Goal: Task Accomplishment & Management: Manage account settings

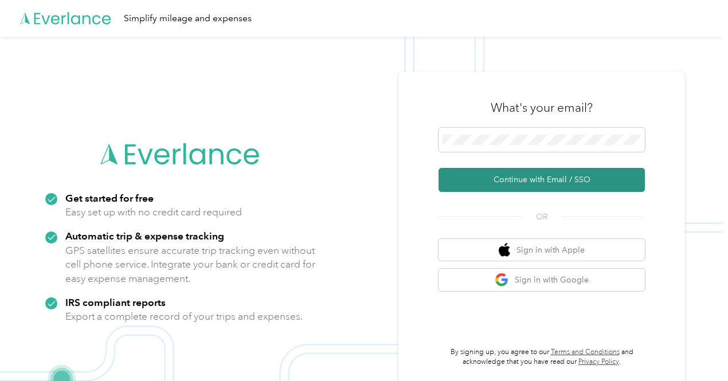
click at [550, 183] on button "Continue with Email / SSO" at bounding box center [541, 180] width 206 height 24
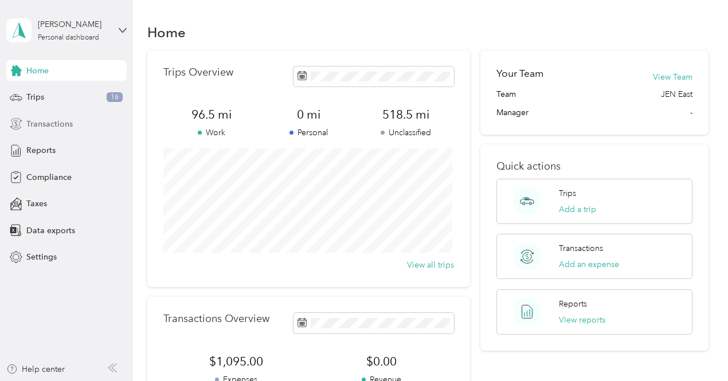
click at [55, 125] on span "Transactions" at bounding box center [49, 124] width 46 height 12
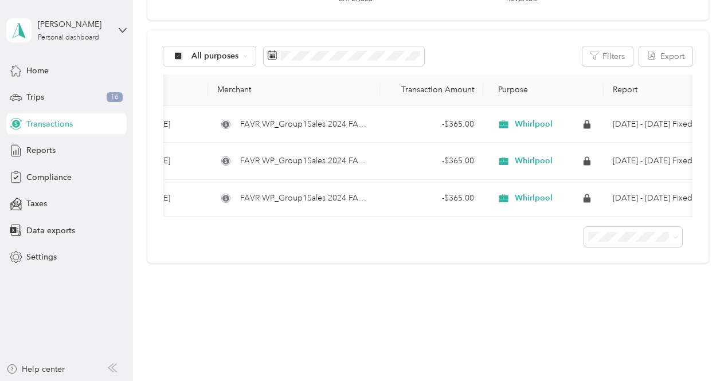
scroll to position [0, 74]
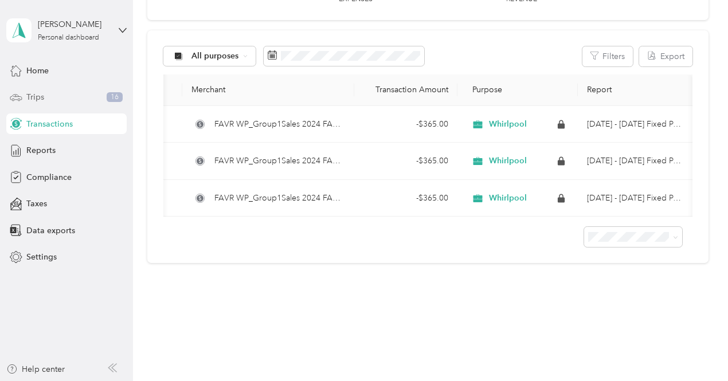
click at [41, 97] on span "Trips" at bounding box center [35, 97] width 18 height 12
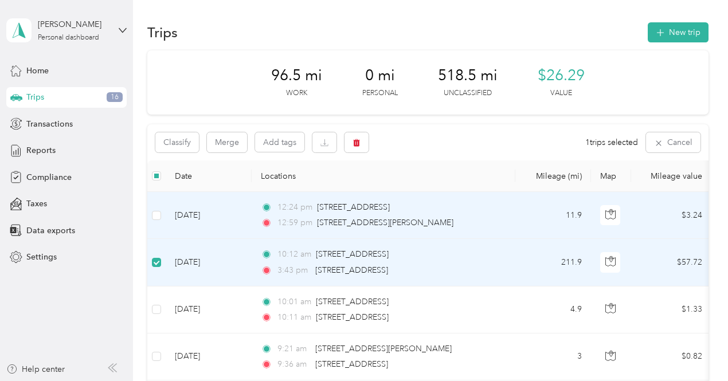
scroll to position [57, 0]
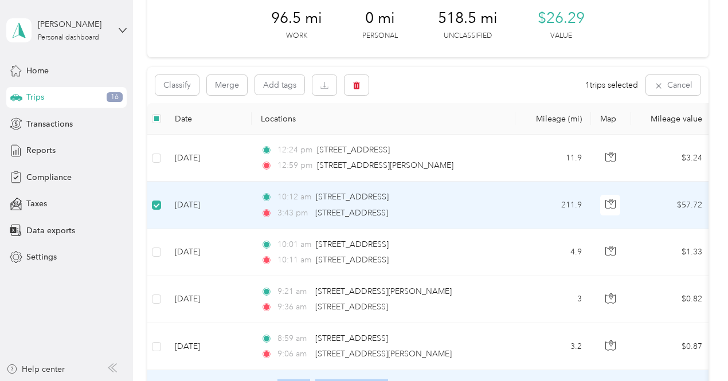
drag, startPoint x: 252, startPoint y: 376, endPoint x: 376, endPoint y: 377, distance: 124.4
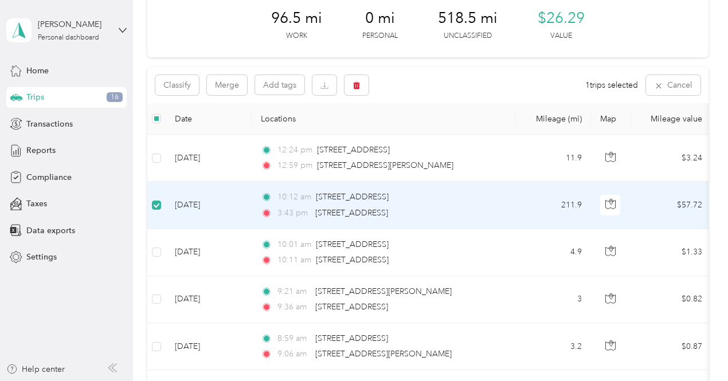
click at [266, 215] on icon at bounding box center [266, 213] width 11 height 8
click at [679, 87] on button "Cancel" at bounding box center [673, 85] width 54 height 20
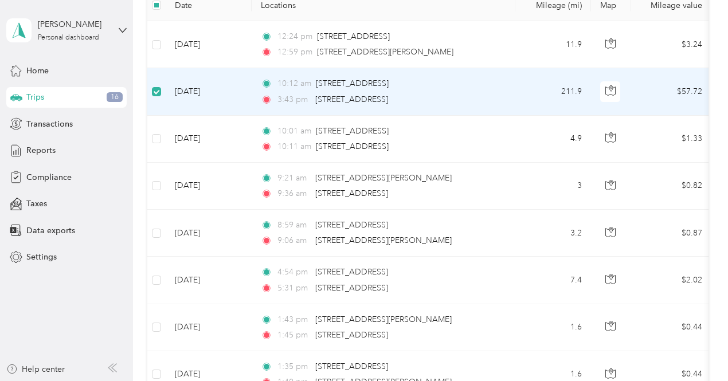
scroll to position [115, 0]
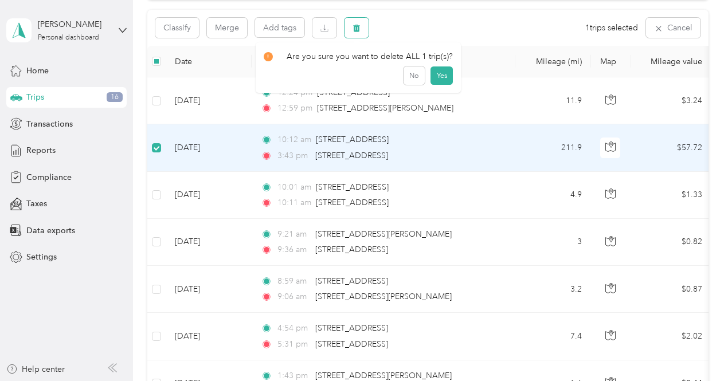
click at [360, 30] on icon "button" at bounding box center [356, 28] width 8 height 8
click at [440, 79] on button "Yes" at bounding box center [441, 75] width 22 height 18
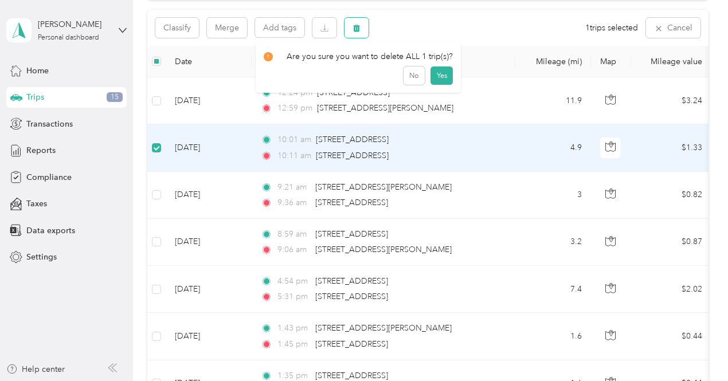
click at [359, 28] on icon "button" at bounding box center [356, 28] width 7 height 7
click at [442, 74] on button "Yes" at bounding box center [441, 75] width 22 height 18
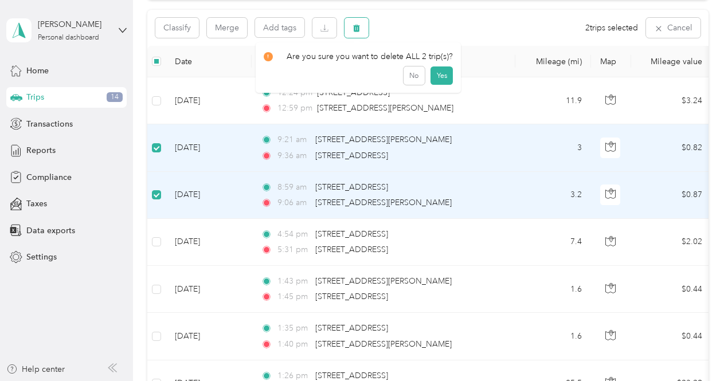
click at [364, 29] on button "button" at bounding box center [356, 28] width 24 height 20
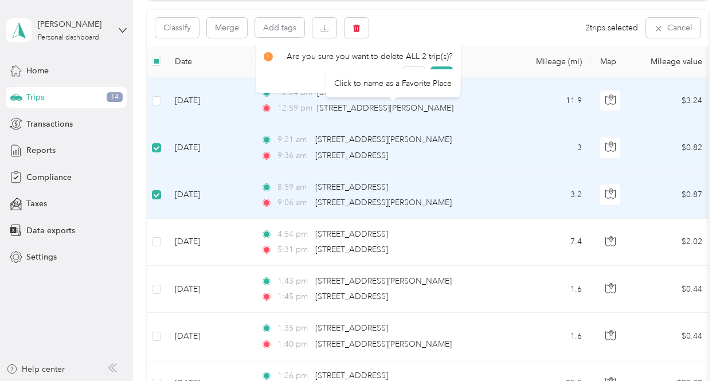
click at [445, 77] on div "Click to name as a Favorite Place" at bounding box center [393, 83] width 134 height 28
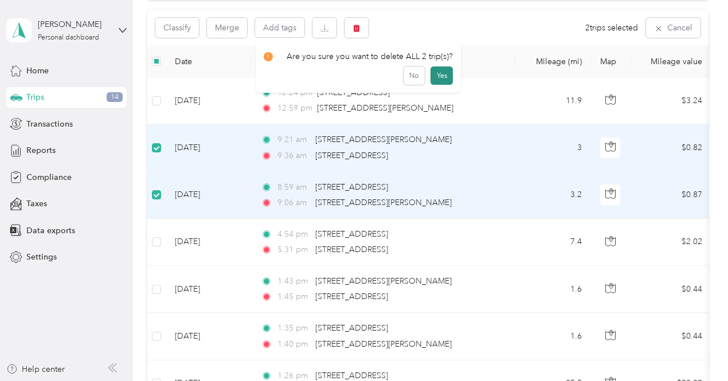
click at [440, 77] on button "Yes" at bounding box center [441, 75] width 22 height 18
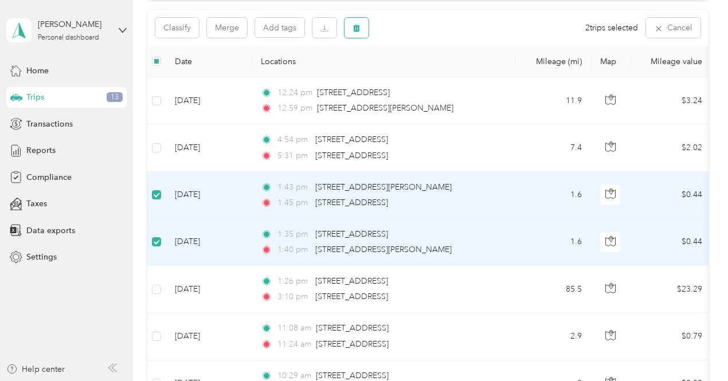
click at [362, 27] on button "button" at bounding box center [356, 28] width 24 height 20
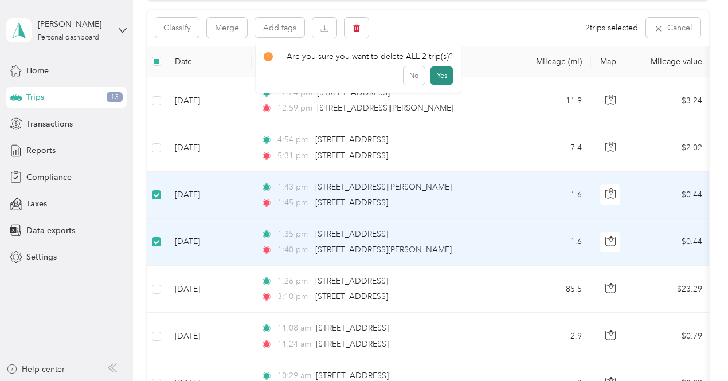
click at [441, 74] on button "Yes" at bounding box center [441, 75] width 22 height 18
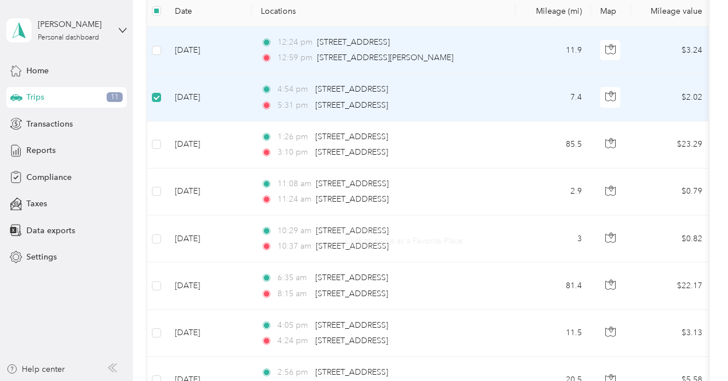
scroll to position [0, 0]
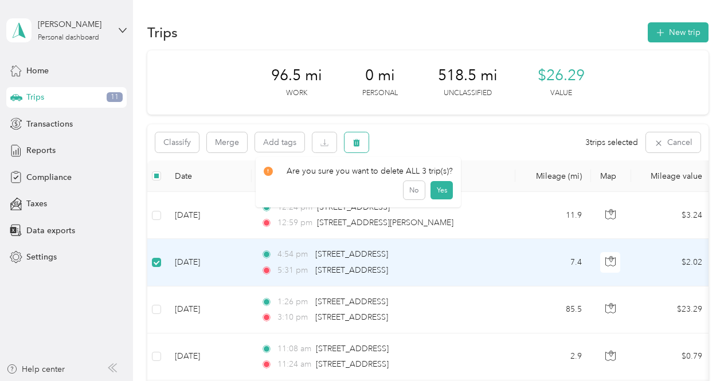
click at [362, 143] on button "button" at bounding box center [356, 142] width 24 height 20
click at [436, 190] on button "Yes" at bounding box center [441, 190] width 22 height 18
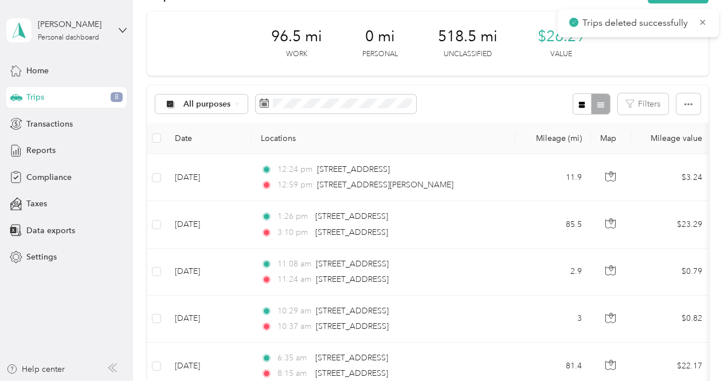
scroll to position [57, 0]
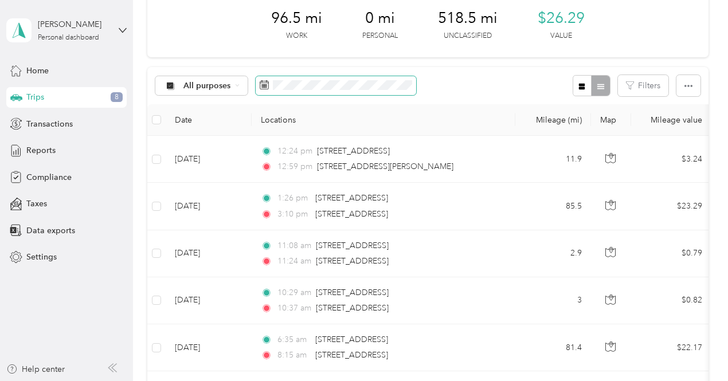
click at [266, 84] on rect at bounding box center [266, 84] width 1 height 1
click at [262, 87] on rect at bounding box center [262, 87] width 1 height 1
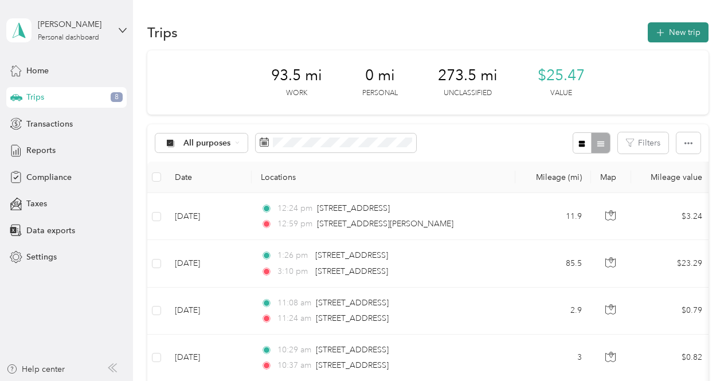
click at [691, 32] on button "New trip" at bounding box center [678, 32] width 61 height 20
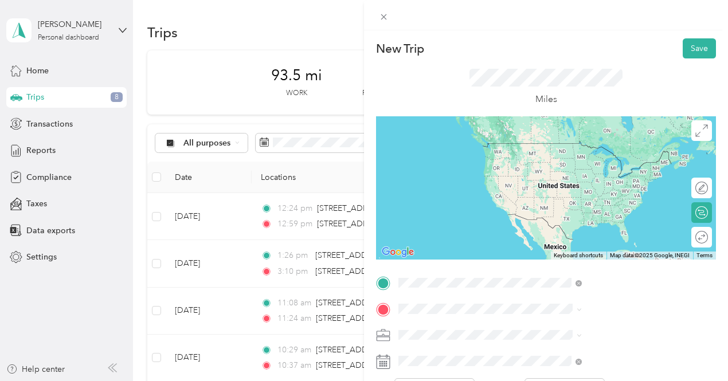
click at [614, 148] on span "7139 Beatties Ford Road Charlotte, North Carolina 28216, United States" at bounding box center [598, 143] width 115 height 10
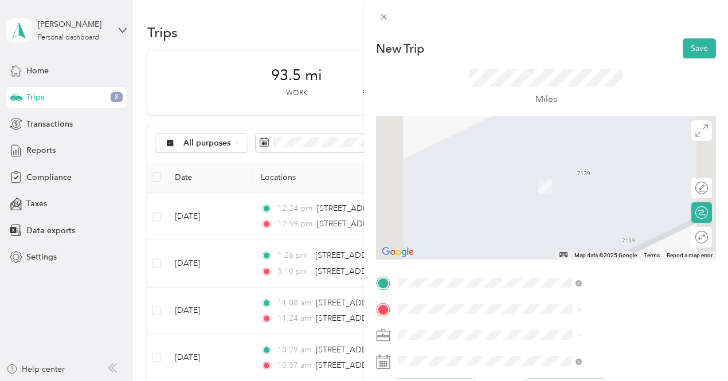
click at [566, 172] on span "Lowell North Carolina, United States" at bounding box center [605, 170] width 129 height 20
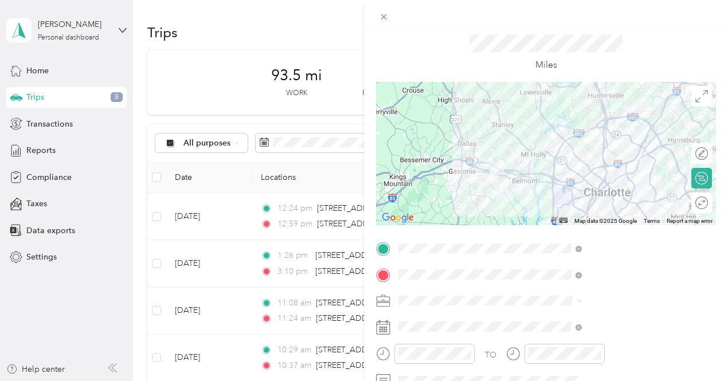
scroll to position [57, 0]
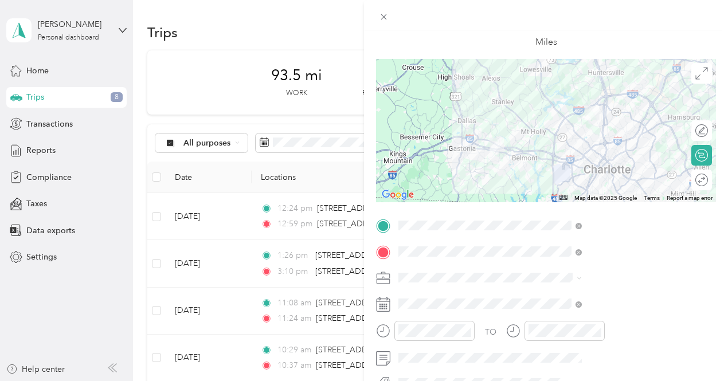
click at [390, 305] on icon at bounding box center [383, 304] width 14 height 14
click at [381, 305] on rect at bounding box center [380, 306] width 2 height 2
click at [390, 308] on icon at bounding box center [383, 304] width 14 height 14
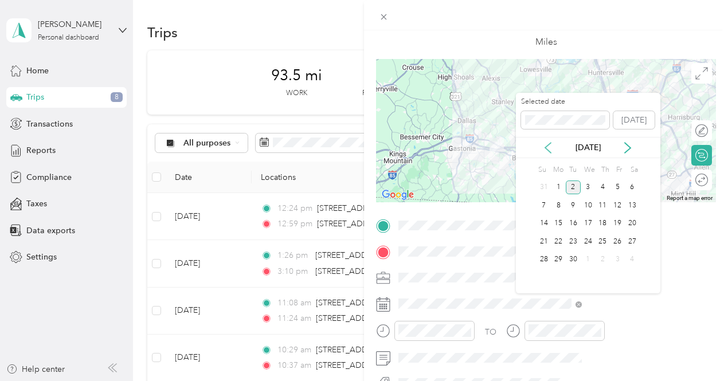
click at [547, 144] on icon at bounding box center [547, 147] width 11 height 11
click at [620, 186] on div "1" at bounding box center [617, 188] width 15 height 14
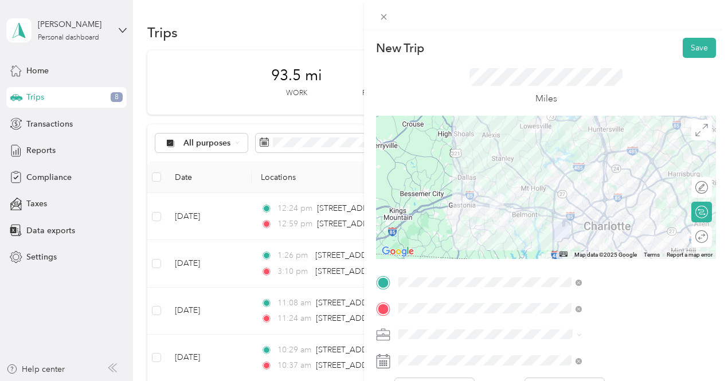
scroll to position [0, 0]
click at [691, 45] on button "Save" at bounding box center [698, 48] width 33 height 20
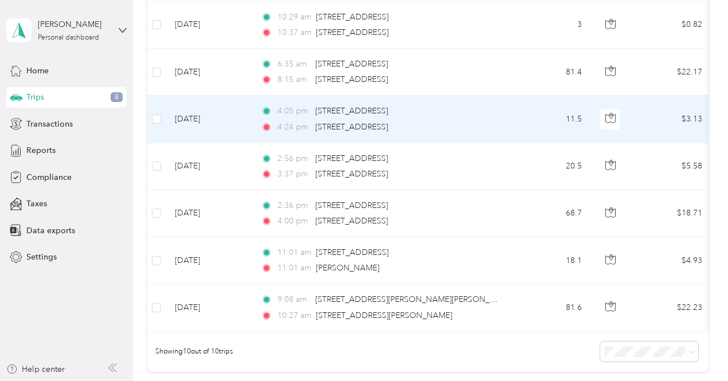
scroll to position [344, 0]
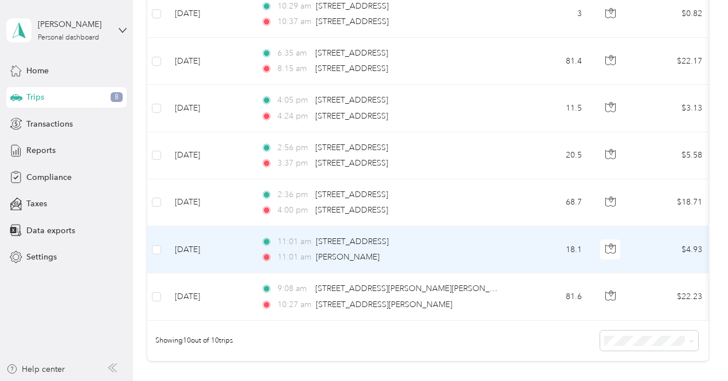
click at [423, 261] on div "11:01 am Lowell" at bounding box center [381, 257] width 241 height 13
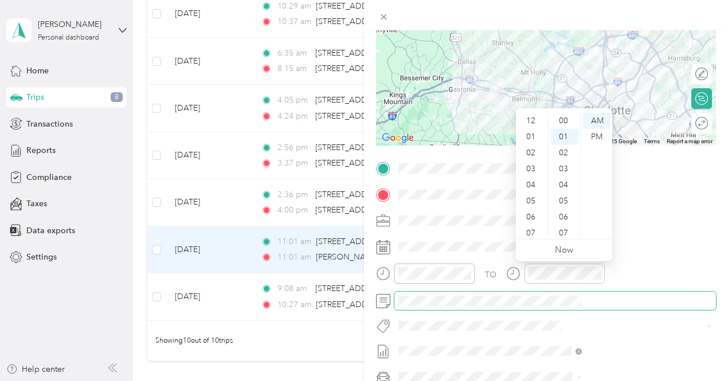
scroll to position [16, 0]
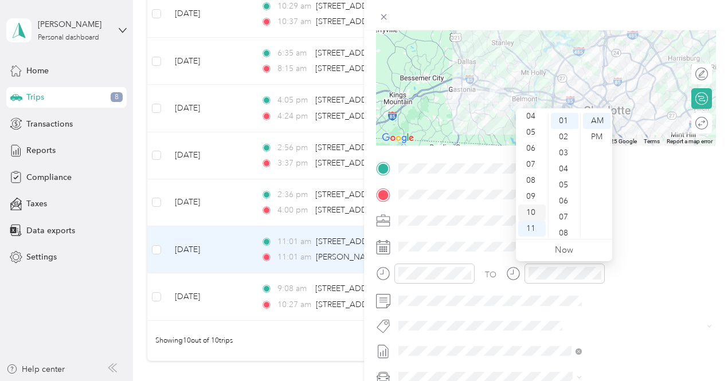
click at [531, 211] on div "10" at bounding box center [532, 213] width 28 height 16
click at [527, 182] on div "08" at bounding box center [532, 180] width 28 height 16
click at [533, 180] on div "08" at bounding box center [532, 180] width 28 height 16
click at [563, 201] on div "30" at bounding box center [565, 201] width 28 height 16
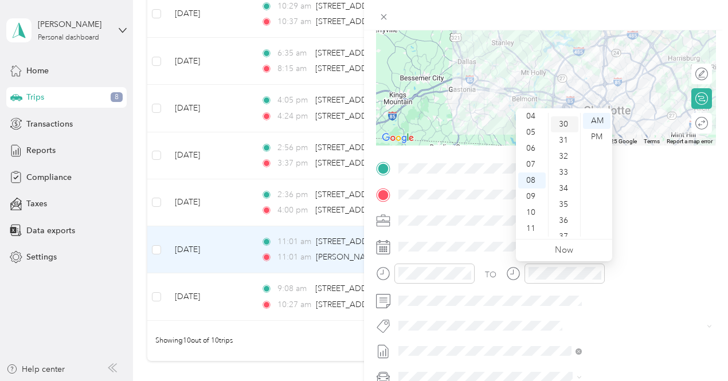
scroll to position [481, 0]
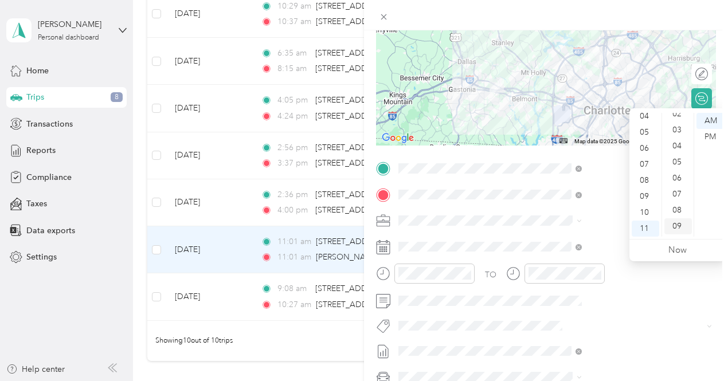
click at [676, 226] on div "09" at bounding box center [678, 226] width 28 height 16
click at [644, 198] on div "09" at bounding box center [645, 197] width 28 height 16
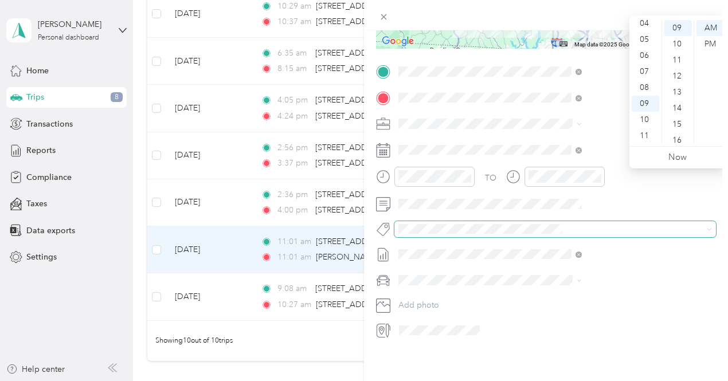
scroll to position [0, 0]
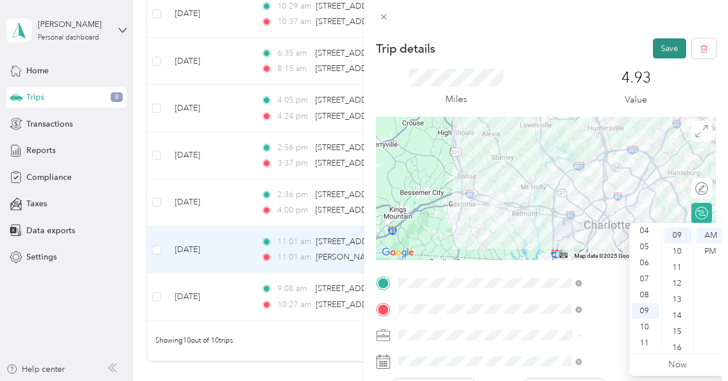
click at [666, 49] on button "Save" at bounding box center [669, 48] width 33 height 20
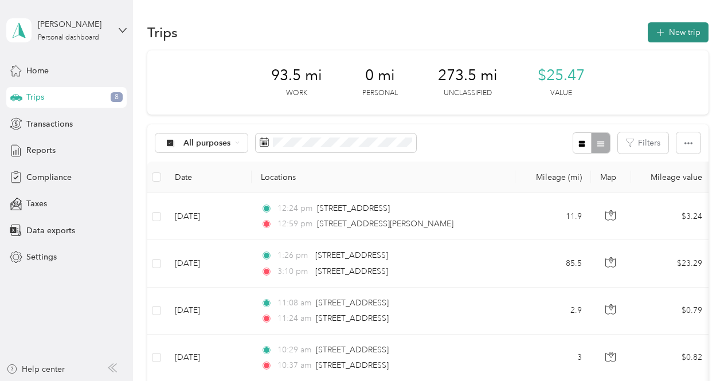
click at [684, 33] on button "New trip" at bounding box center [678, 32] width 61 height 20
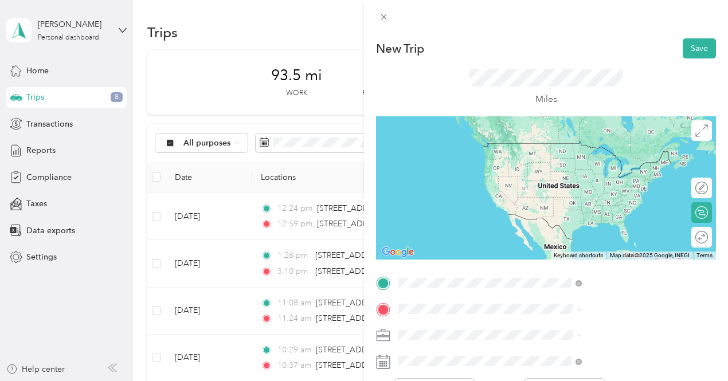
click at [599, 147] on span "Greenville South Carolina, United States" at bounding box center [605, 148] width 129 height 20
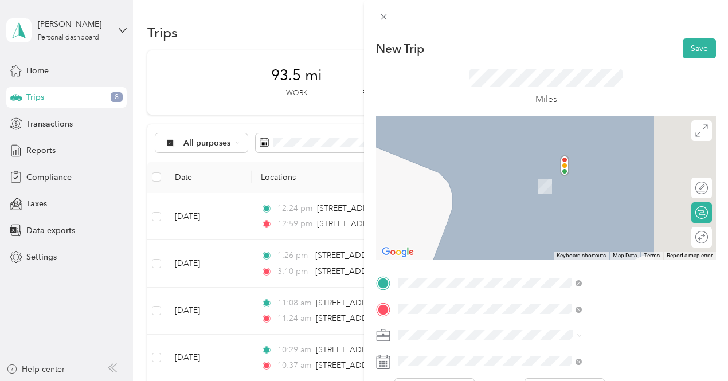
click at [606, 177] on span "Spartanburg South Carolina, United States" at bounding box center [605, 174] width 129 height 20
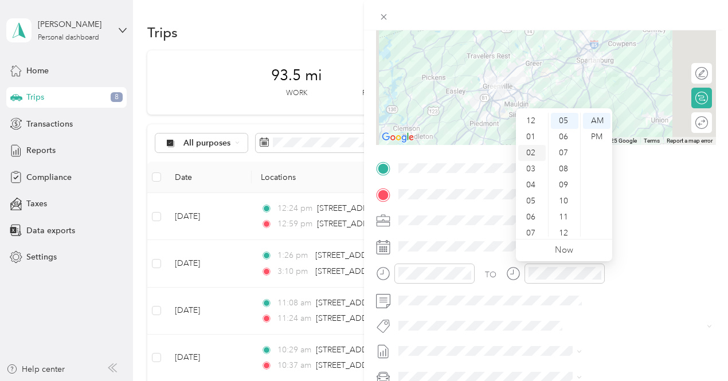
click at [532, 152] on div "02" at bounding box center [532, 153] width 28 height 16
click at [562, 178] on div "30" at bounding box center [565, 178] width 28 height 16
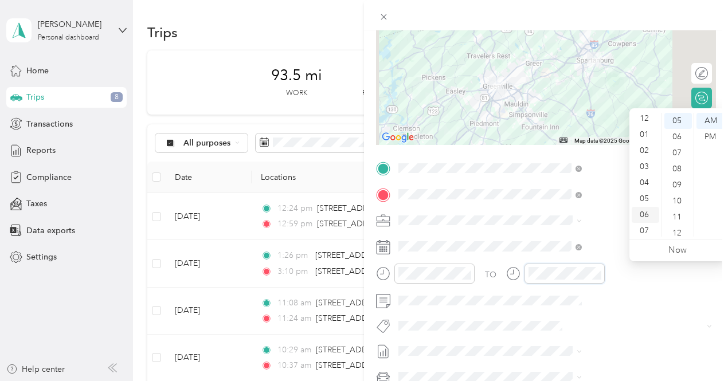
scroll to position [0, 0]
click at [642, 170] on div "03" at bounding box center [645, 169] width 28 height 16
click at [614, 211] on span at bounding box center [554, 220] width 321 height 18
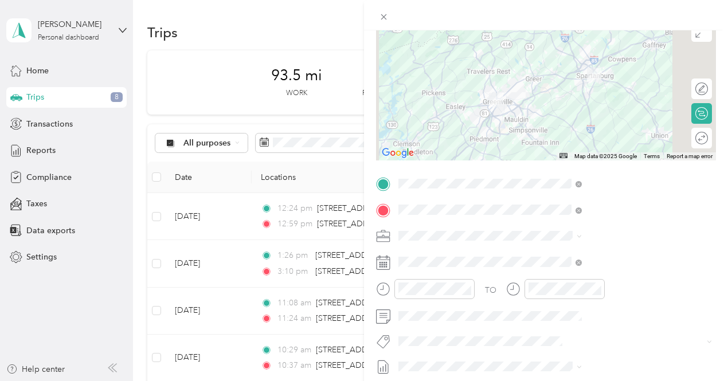
scroll to position [0, 0]
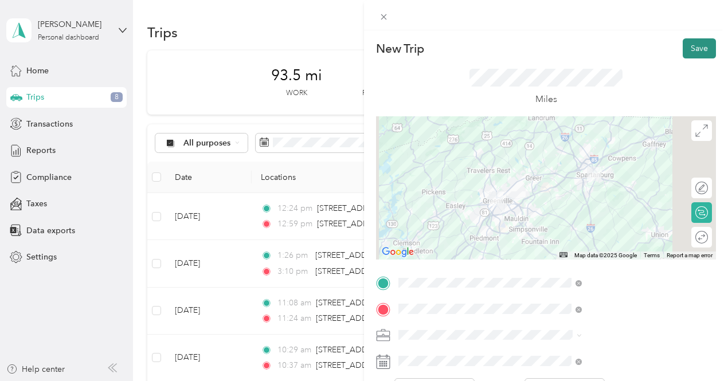
click at [684, 47] on button "Save" at bounding box center [698, 48] width 33 height 20
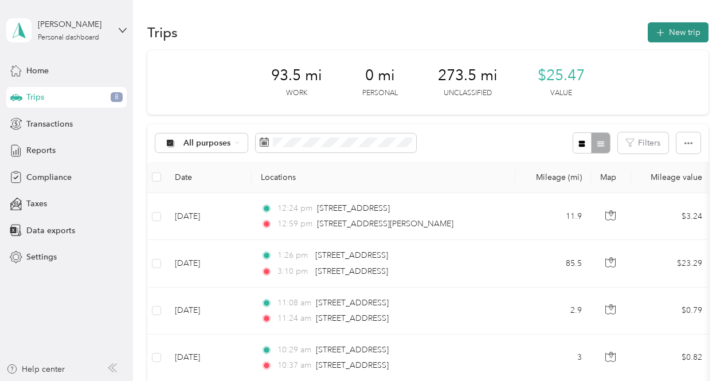
click at [678, 30] on button "New trip" at bounding box center [678, 32] width 61 height 20
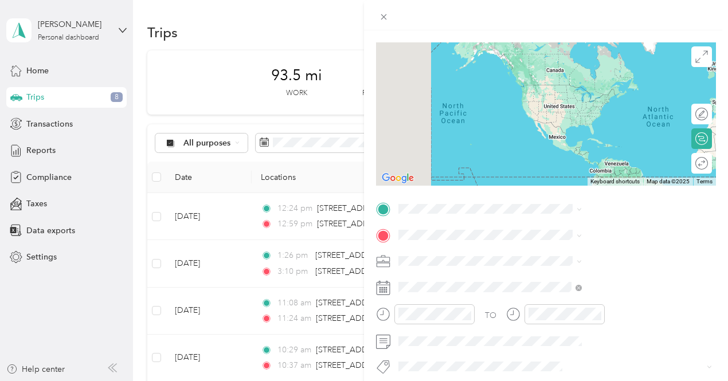
scroll to position [115, 0]
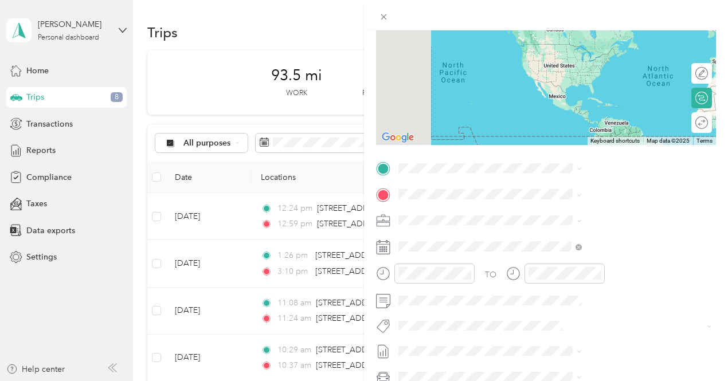
click at [385, 249] on rect at bounding box center [384, 249] width 2 height 2
click at [390, 242] on icon at bounding box center [383, 247] width 14 height 14
click at [387, 248] on rect at bounding box center [387, 249] width 2 height 2
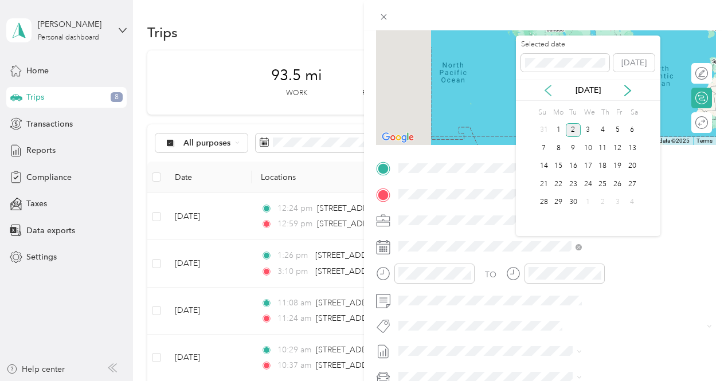
click at [550, 88] on icon at bounding box center [547, 90] width 11 height 11
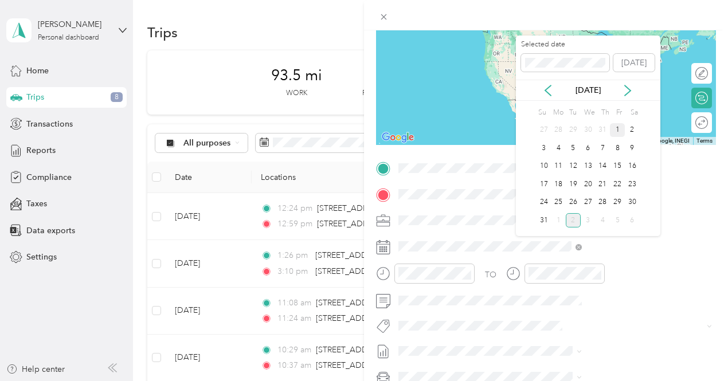
click at [620, 130] on div "1" at bounding box center [617, 130] width 15 height 14
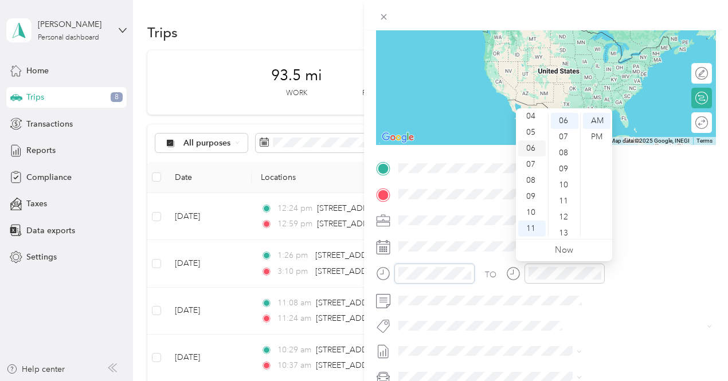
scroll to position [0, 0]
click at [533, 154] on div "02" at bounding box center [532, 153] width 28 height 16
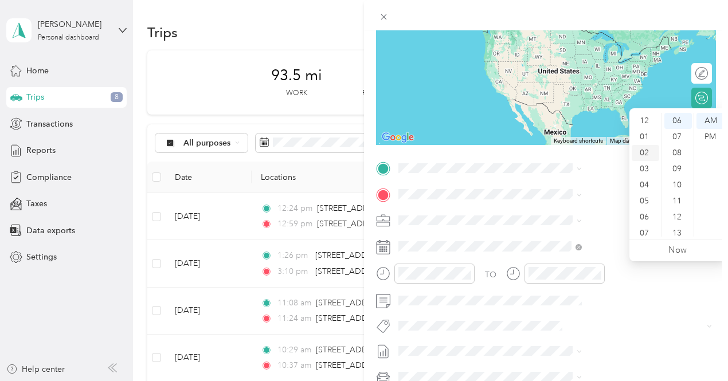
click at [643, 154] on div "02" at bounding box center [645, 153] width 28 height 16
click at [677, 217] on div "30" at bounding box center [678, 219] width 28 height 16
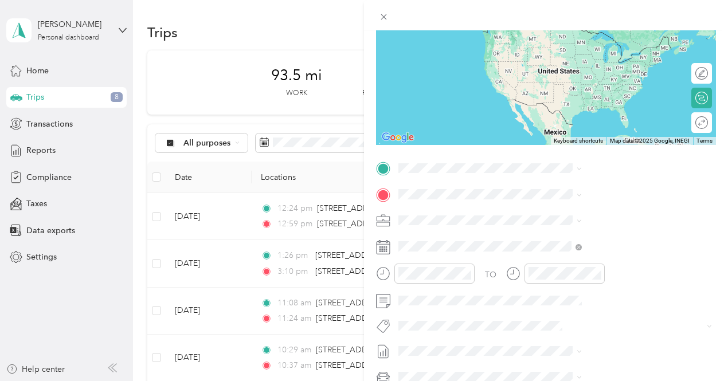
click at [591, 217] on span "Greenville South Carolina, United States" at bounding box center [605, 212] width 129 height 20
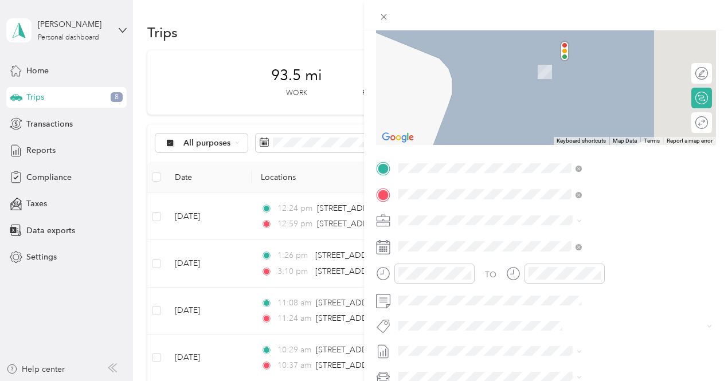
click at [566, 245] on span "Spartanburg South Carolina, United States" at bounding box center [605, 240] width 129 height 20
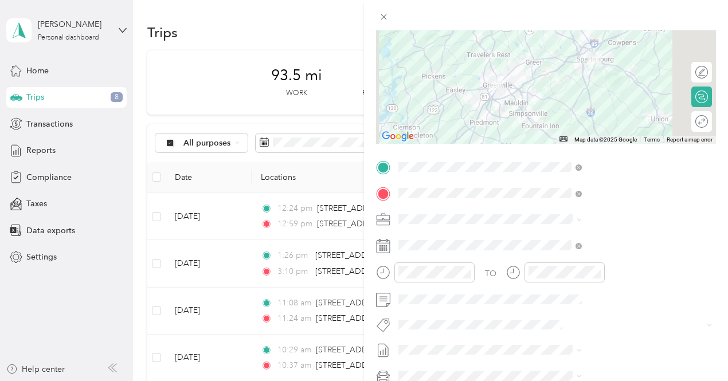
scroll to position [0, 0]
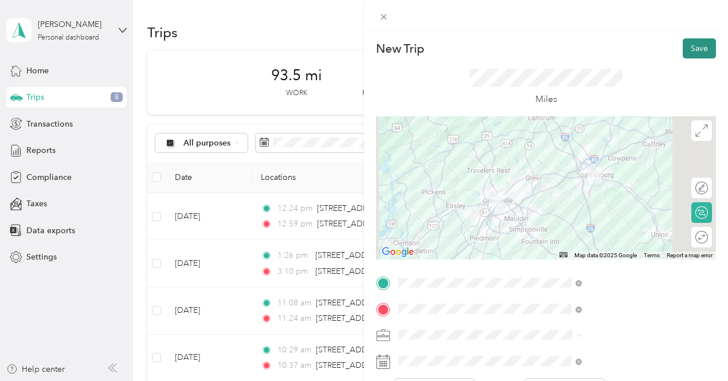
click at [697, 48] on button "Save" at bounding box center [698, 48] width 33 height 20
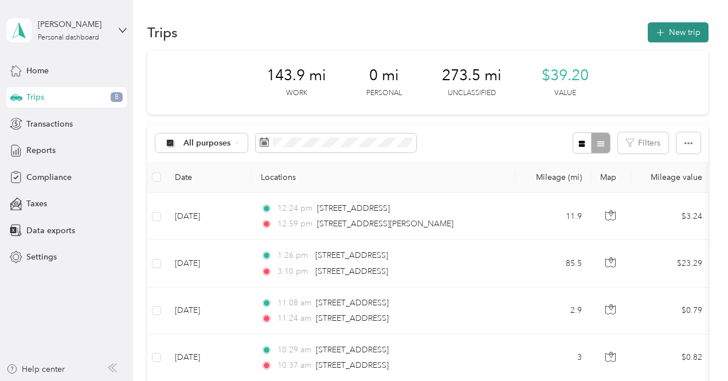
click at [686, 34] on button "New trip" at bounding box center [678, 32] width 61 height 20
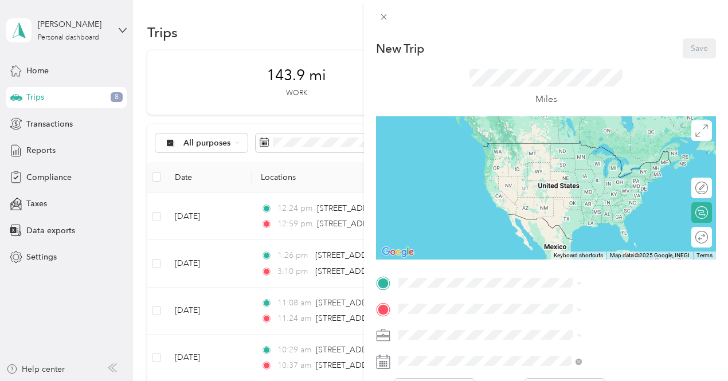
drag, startPoint x: 503, startPoint y: 363, endPoint x: 512, endPoint y: 359, distance: 9.8
click at [383, 363] on rect at bounding box center [382, 364] width 2 height 2
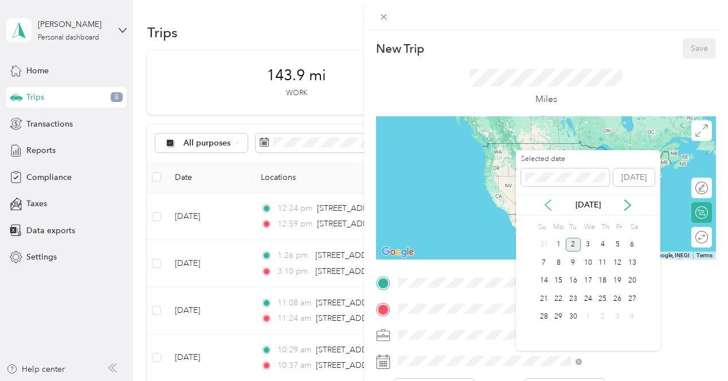
click at [547, 201] on icon at bounding box center [547, 204] width 11 height 11
click at [589, 316] on div "27" at bounding box center [587, 317] width 15 height 14
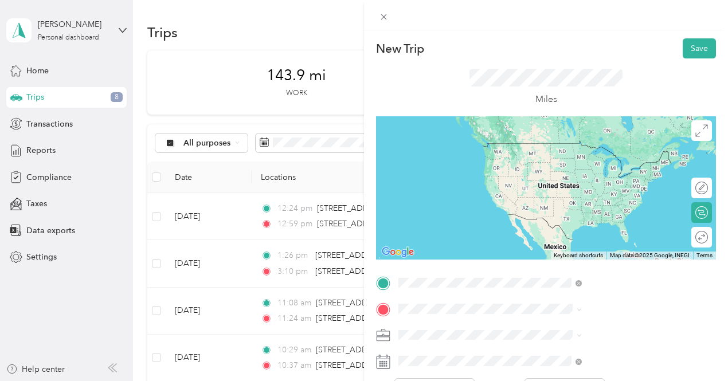
click at [574, 151] on span "2022 Parson Street Charlotte, North Carolina 28205, United States" at bounding box center [620, 148] width 158 height 20
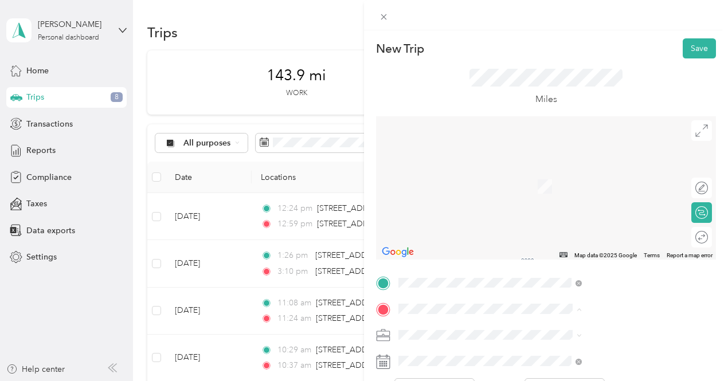
click at [567, 198] on span "7139 Beatties Ford Road Charlotte, North Carolina 28216, United States" at bounding box center [598, 193] width 115 height 10
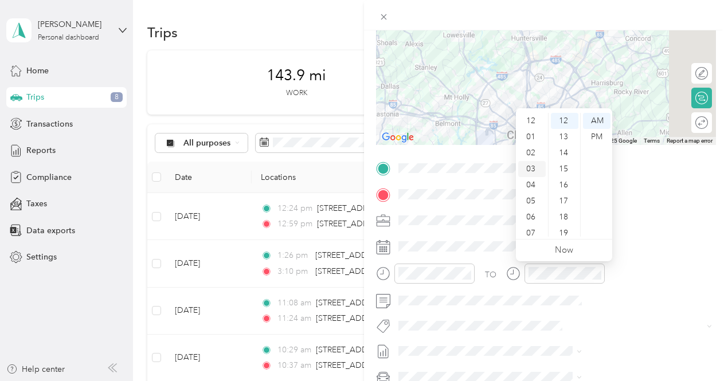
click at [532, 170] on div "03" at bounding box center [532, 169] width 28 height 16
click at [594, 136] on div "PM" at bounding box center [597, 137] width 28 height 16
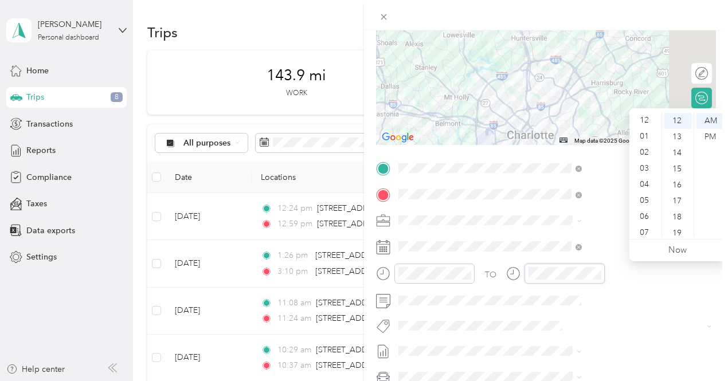
scroll to position [0, 0]
click at [641, 172] on div "03" at bounding box center [645, 169] width 28 height 16
click at [675, 182] on div "30" at bounding box center [678, 180] width 28 height 16
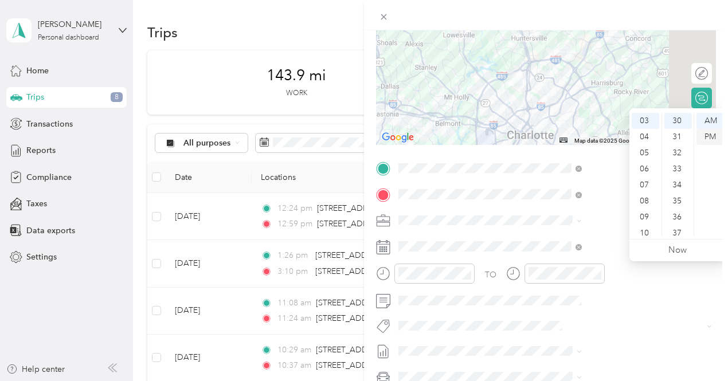
drag, startPoint x: 706, startPoint y: 137, endPoint x: 701, endPoint y: 142, distance: 6.5
click at [705, 137] on div "PM" at bounding box center [710, 137] width 28 height 16
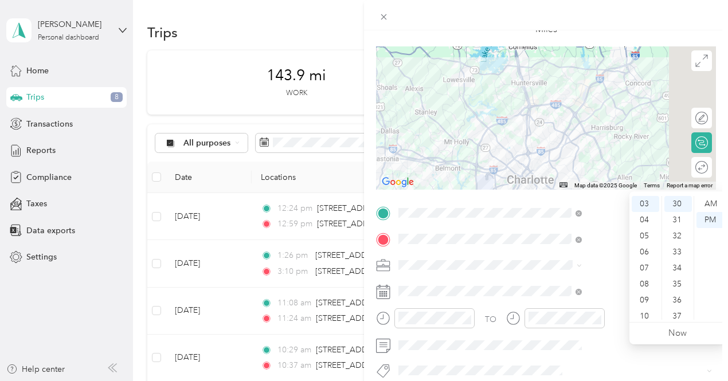
scroll to position [0, 0]
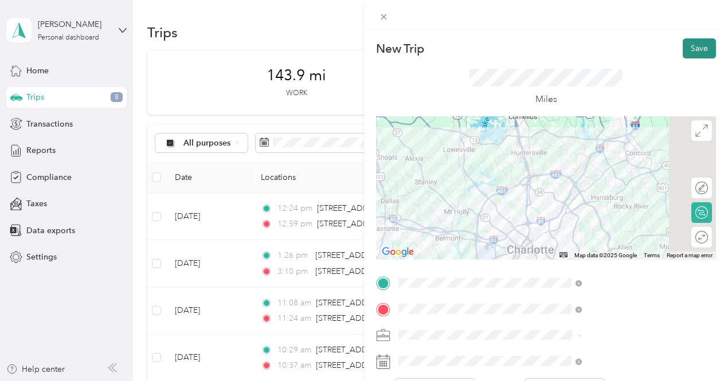
click at [691, 50] on button "Save" at bounding box center [698, 48] width 33 height 20
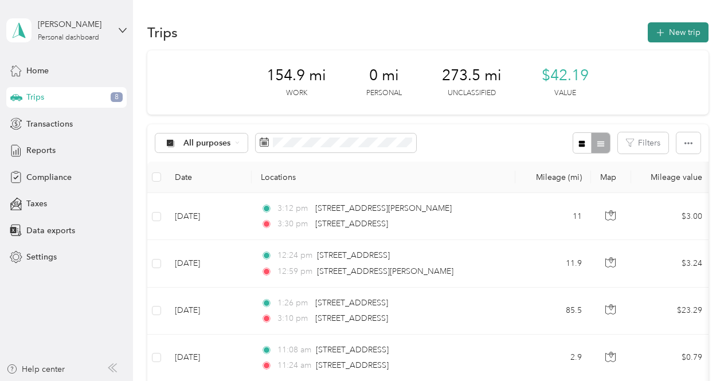
click at [674, 33] on button "New trip" at bounding box center [678, 32] width 61 height 20
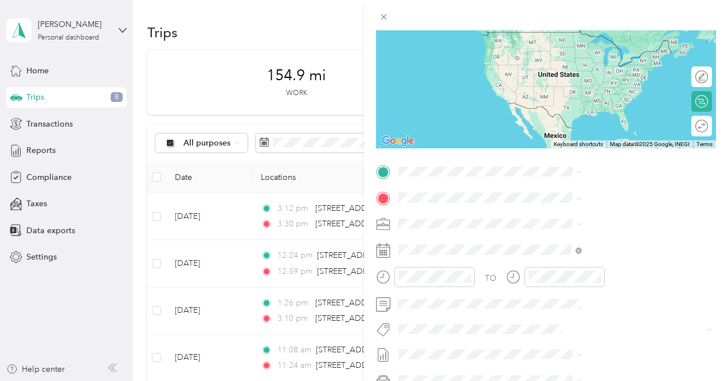
scroll to position [115, 0]
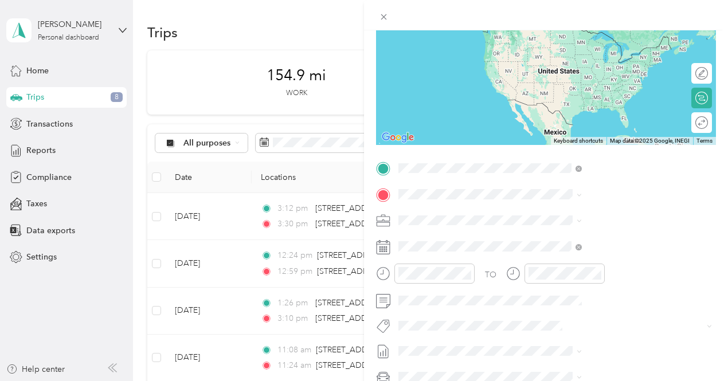
click at [579, 215] on span "129 West Summit Avenue Charlotte, North Carolina 28203, United States" at bounding box center [598, 210] width 115 height 10
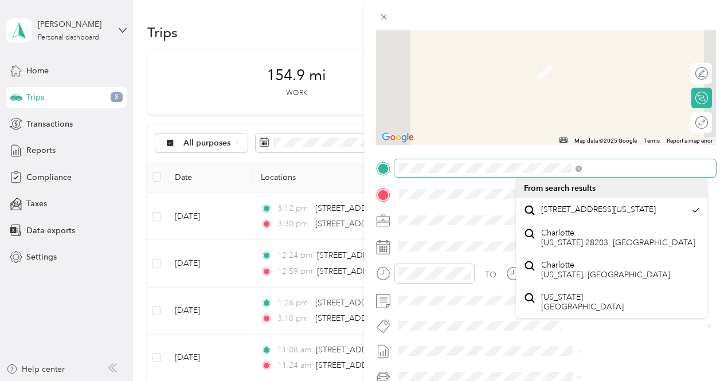
scroll to position [0, 91]
click at [711, 160] on form "New Trip Save This trip cannot be edited because it is either under review, app…" at bounding box center [546, 180] width 364 height 512
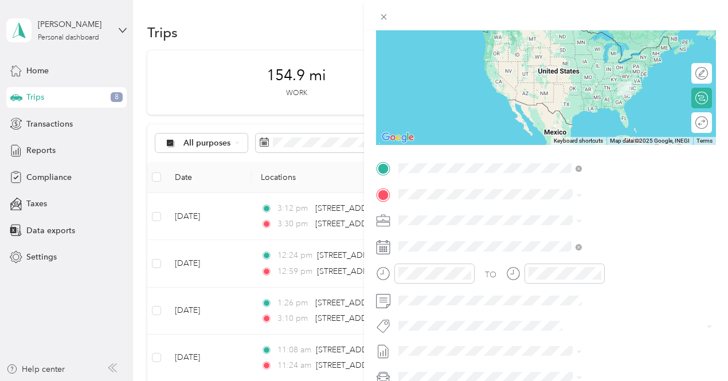
click at [597, 215] on span "7139 Beatties Ford Road Charlotte, North Carolina 28216, United States" at bounding box center [598, 210] width 115 height 10
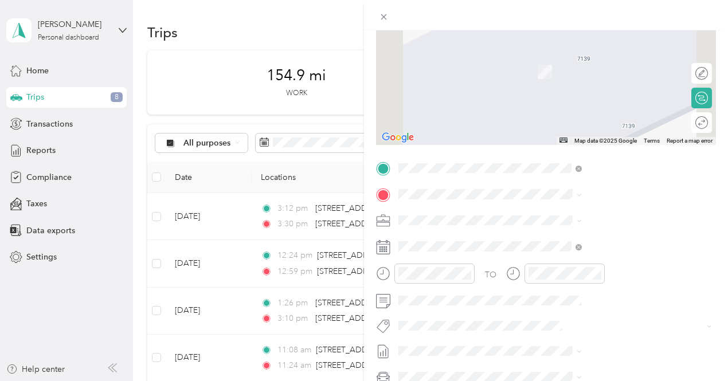
click at [387, 251] on rect at bounding box center [387, 251] width 2 height 2
click at [383, 246] on rect at bounding box center [382, 247] width 2 height 2
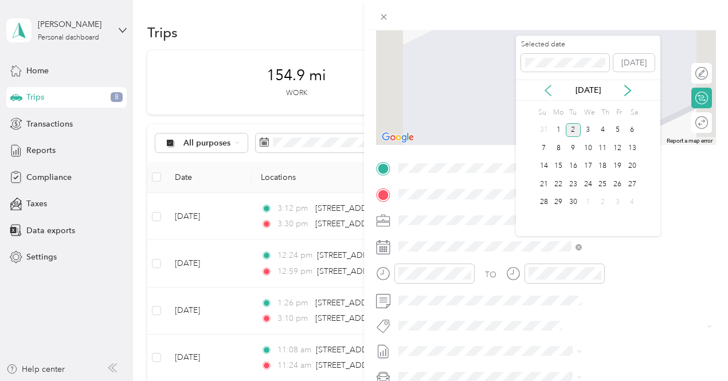
click at [546, 88] on icon at bounding box center [547, 90] width 11 height 11
click at [619, 186] on div "22" at bounding box center [617, 184] width 15 height 14
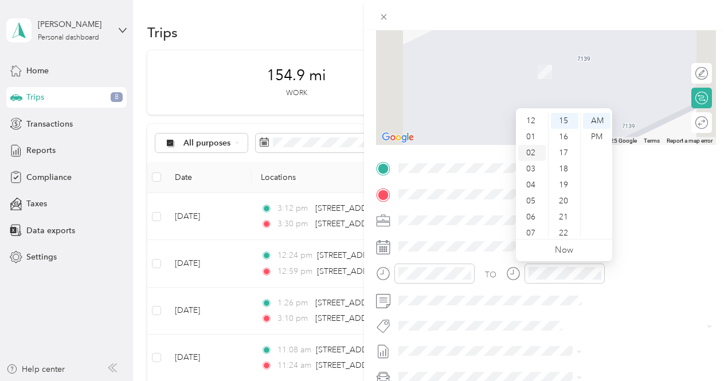
click at [531, 154] on div "02" at bounding box center [532, 153] width 28 height 16
click at [563, 121] on div "00" at bounding box center [565, 121] width 28 height 16
drag, startPoint x: 591, startPoint y: 136, endPoint x: 607, endPoint y: 154, distance: 24.3
click at [591, 137] on div "PM" at bounding box center [597, 137] width 28 height 16
click at [593, 135] on div "PM" at bounding box center [597, 137] width 28 height 16
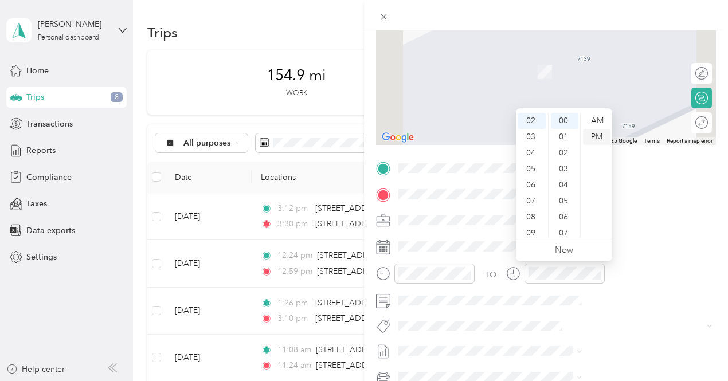
click at [596, 136] on div "PM" at bounding box center [597, 137] width 28 height 16
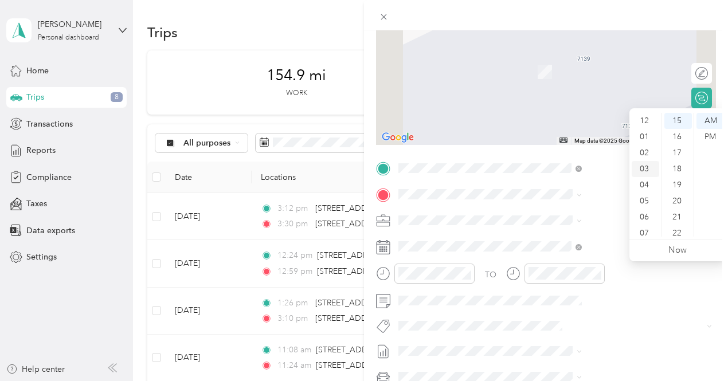
click at [644, 169] on div "03" at bounding box center [645, 169] width 28 height 16
click at [716, 132] on div "PM" at bounding box center [710, 137] width 28 height 16
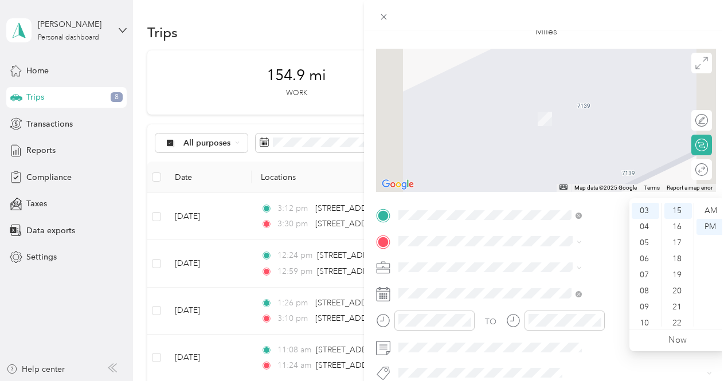
scroll to position [0, 0]
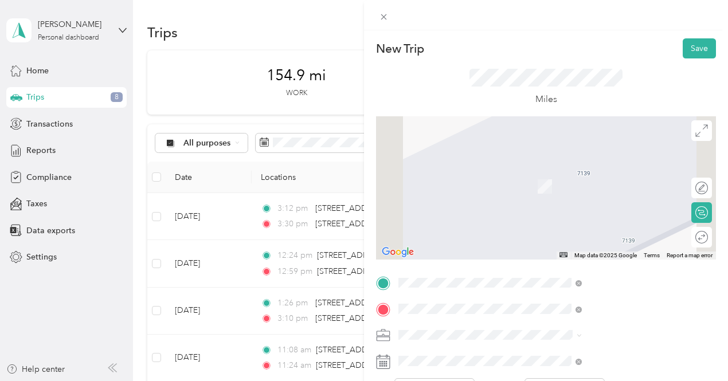
click at [597, 198] on span "7139 Beatties Ford Road Charlotte, North Carolina 28216, United States" at bounding box center [598, 193] width 115 height 10
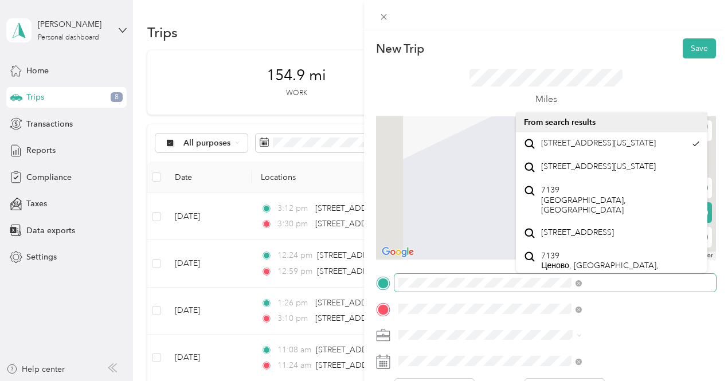
scroll to position [0, 6]
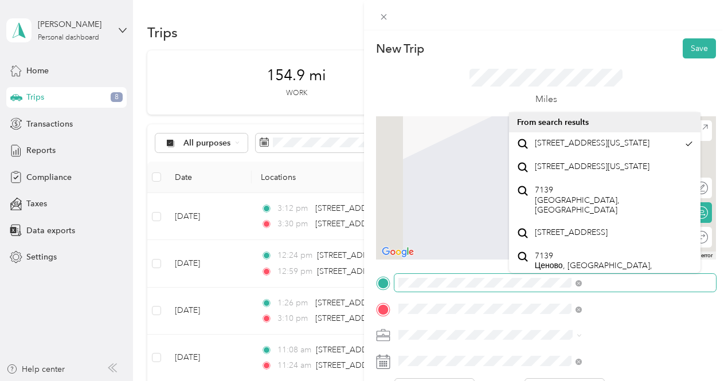
click at [725, 257] on div "New Trip Save This trip cannot be edited because it is either under review, app…" at bounding box center [546, 220] width 364 height 381
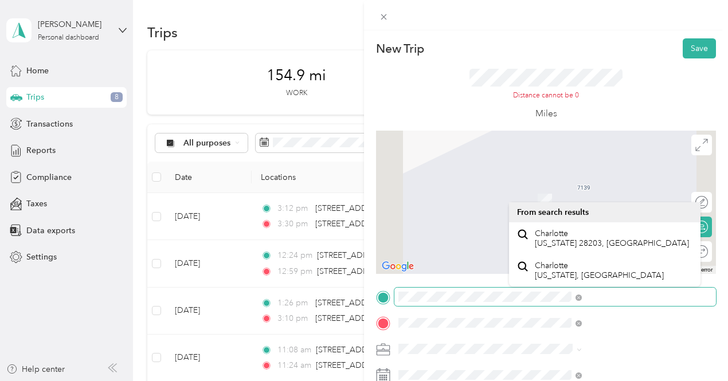
scroll to position [0, 0]
click at [421, 296] on div "New Trip Save This trip cannot be edited because it is either under review, app…" at bounding box center [364, 190] width 728 height 381
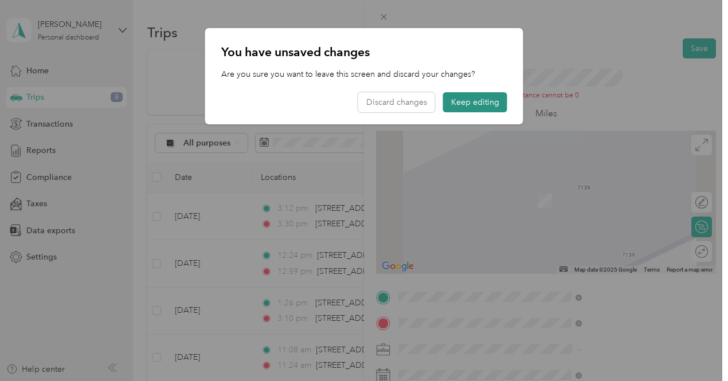
click at [475, 105] on button "Keep editing" at bounding box center [475, 102] width 64 height 20
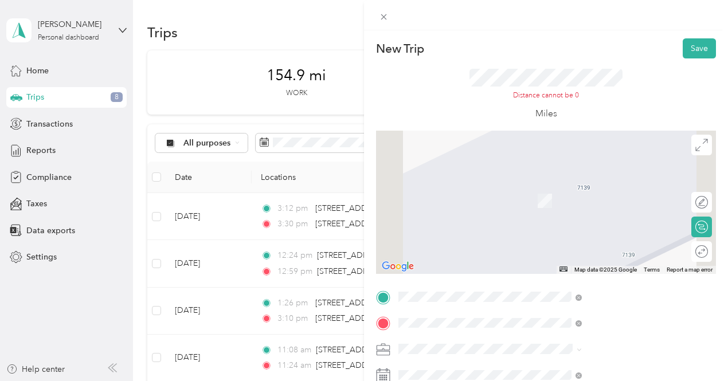
click at [568, 164] on span "129 West Summit Avenue Charlotte, North Carolina 28203, United States" at bounding box center [598, 159] width 115 height 10
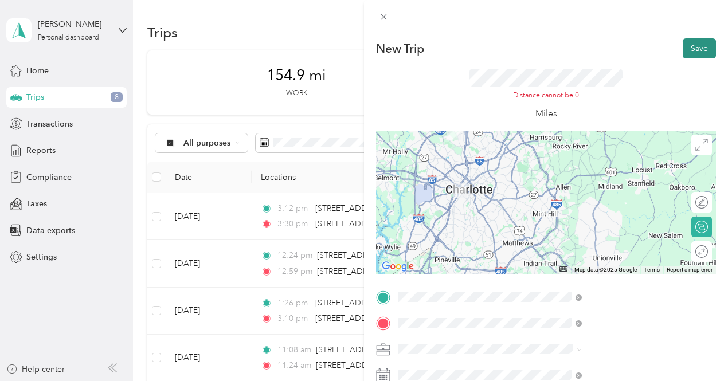
click at [687, 50] on button "Save" at bounding box center [698, 48] width 33 height 20
click at [687, 48] on button "Save" at bounding box center [698, 48] width 33 height 20
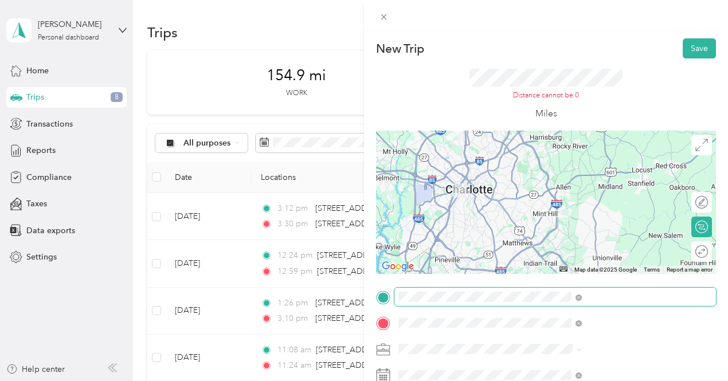
click at [627, 302] on span at bounding box center [554, 297] width 321 height 18
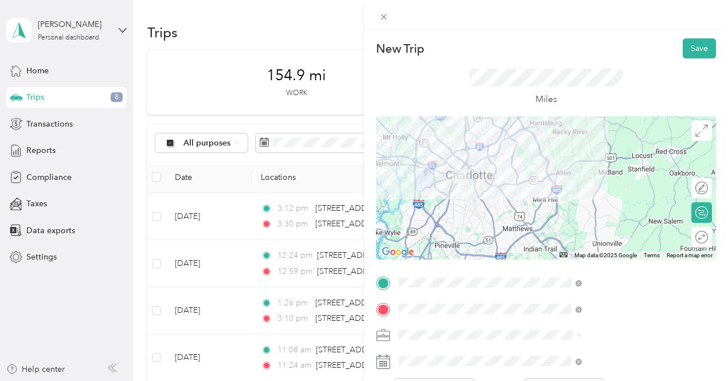
click at [594, 155] on li "129 West Summit Avenue Charlotte, North Carolina 28203, United States" at bounding box center [611, 143] width 191 height 23
click at [575, 198] on span "7139 Beatties Ford Road Charlotte, North Carolina 28216, United States" at bounding box center [598, 193] width 115 height 10
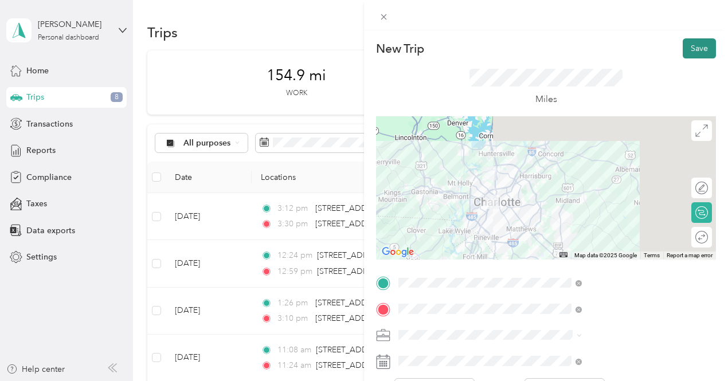
click at [687, 49] on button "Save" at bounding box center [698, 48] width 33 height 20
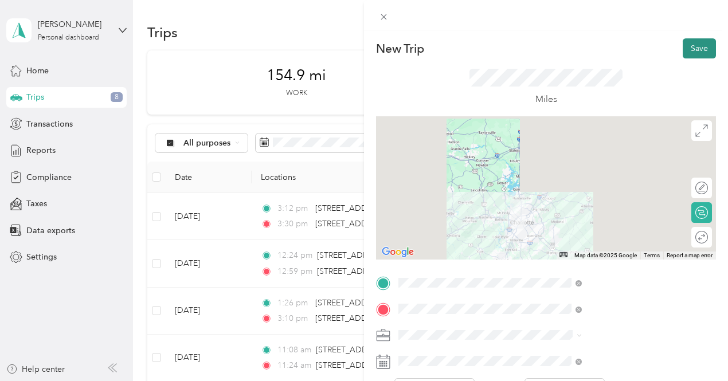
click at [686, 49] on button "Save" at bounding box center [698, 48] width 33 height 20
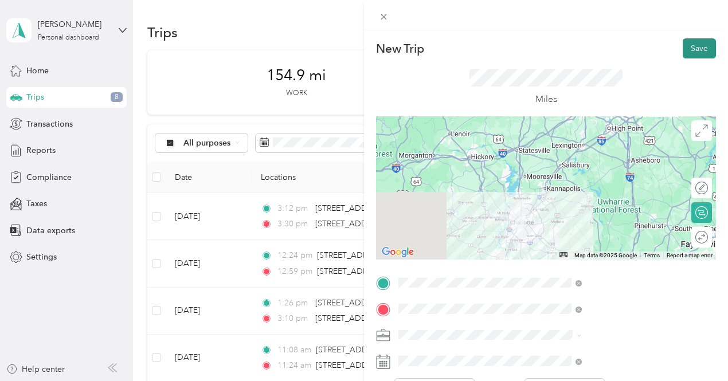
click at [692, 47] on button "Save" at bounding box center [698, 48] width 33 height 20
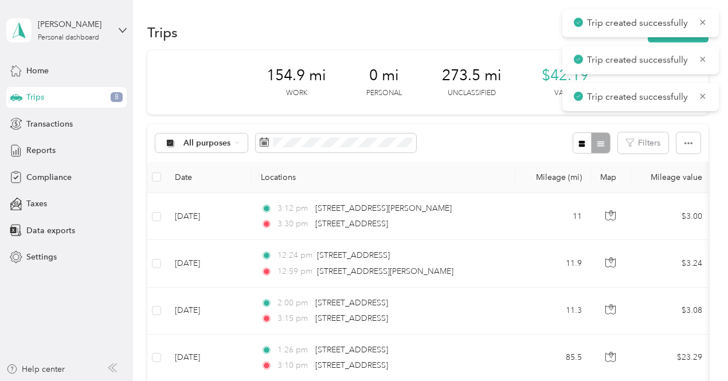
click at [461, 23] on div "Trips New trip" at bounding box center [427, 32] width 561 height 24
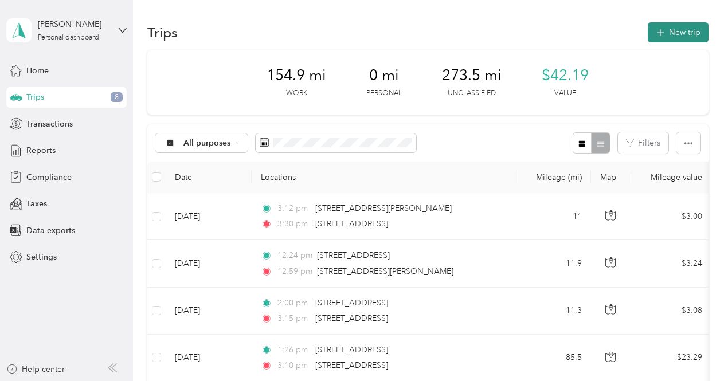
click at [687, 26] on button "New trip" at bounding box center [678, 32] width 61 height 20
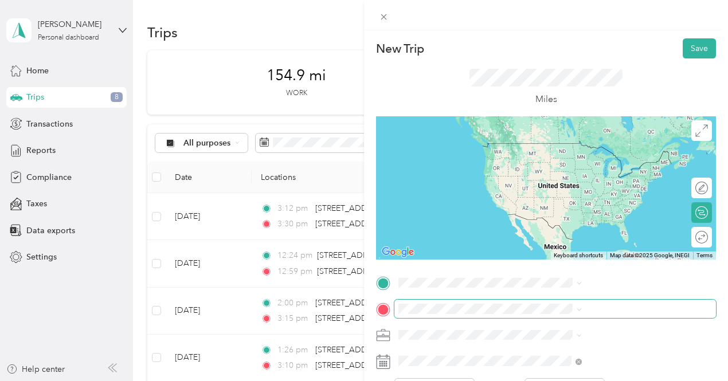
drag, startPoint x: 562, startPoint y: 315, endPoint x: 551, endPoint y: 317, distance: 11.1
click at [551, 317] on span at bounding box center [554, 309] width 321 height 18
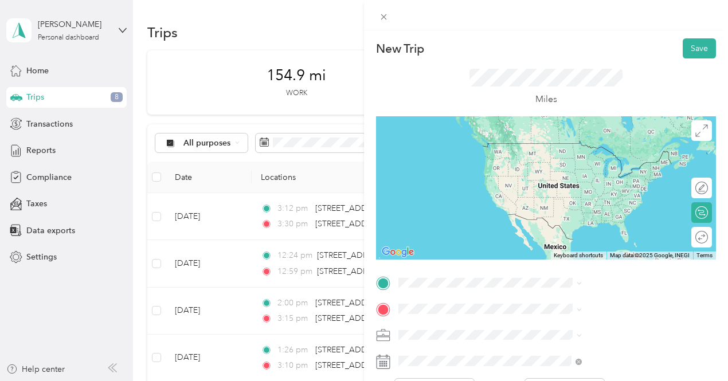
click at [490, 187] on form "New Trip Save This trip cannot be edited because it is either under review, app…" at bounding box center [546, 294] width 364 height 512
click at [594, 280] on div "No results found Check your spelling or try another address" at bounding box center [611, 265] width 191 height 65
click at [566, 145] on span "129 West Summit Avenue Charlotte, North Carolina 28203, United States" at bounding box center [598, 145] width 115 height 10
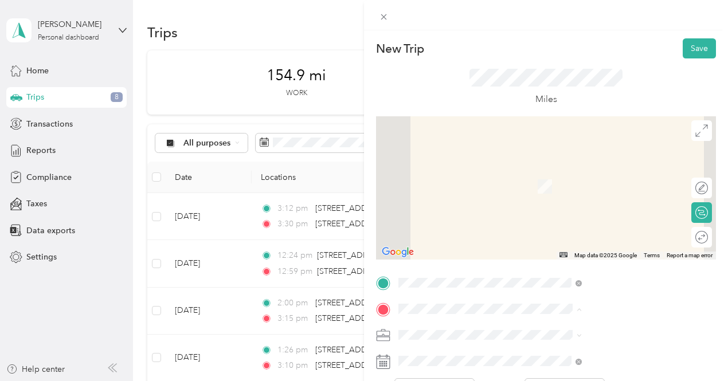
click at [493, 167] on form "New Trip Save This trip cannot be edited because it is either under review, app…" at bounding box center [546, 294] width 364 height 512
click at [607, 198] on span "7139 Beatties Ford Road Charlotte, North Carolina 28216, United States" at bounding box center [598, 193] width 115 height 10
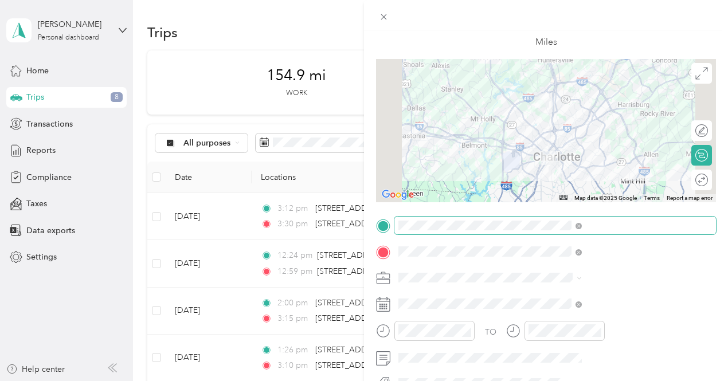
scroll to position [115, 0]
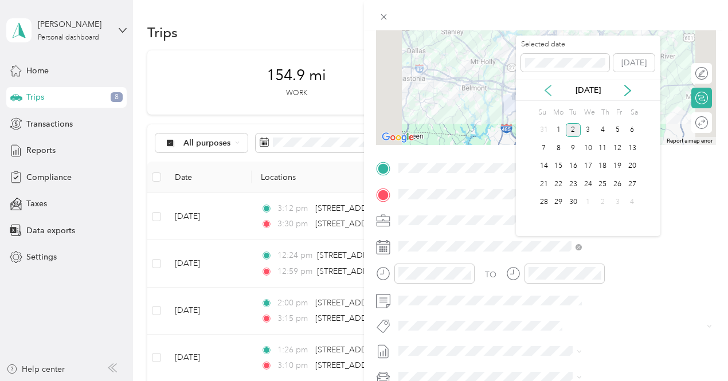
click at [546, 88] on icon at bounding box center [547, 90] width 11 height 11
click at [614, 182] on div "22" at bounding box center [617, 184] width 15 height 14
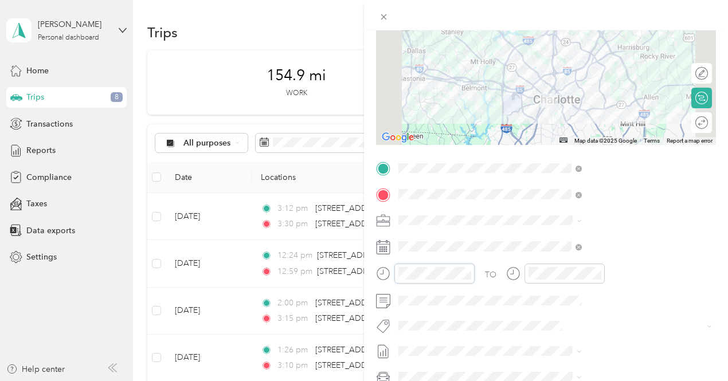
click at [492, 277] on form "New Trip Save This trip cannot be edited because it is either under review, app…" at bounding box center [546, 180] width 364 height 512
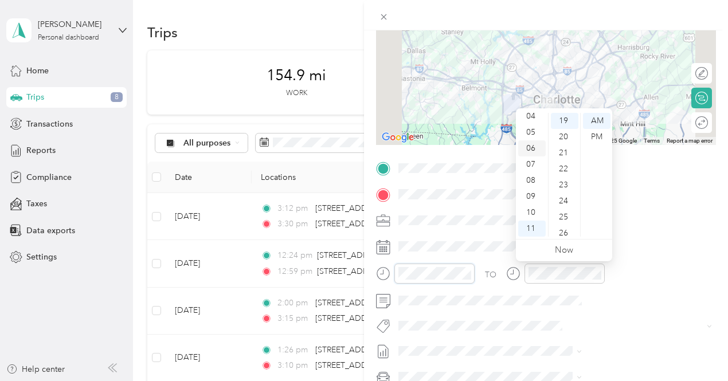
scroll to position [0, 0]
click at [532, 167] on div "03" at bounding box center [532, 169] width 28 height 16
click at [567, 171] on div "15" at bounding box center [565, 171] width 28 height 16
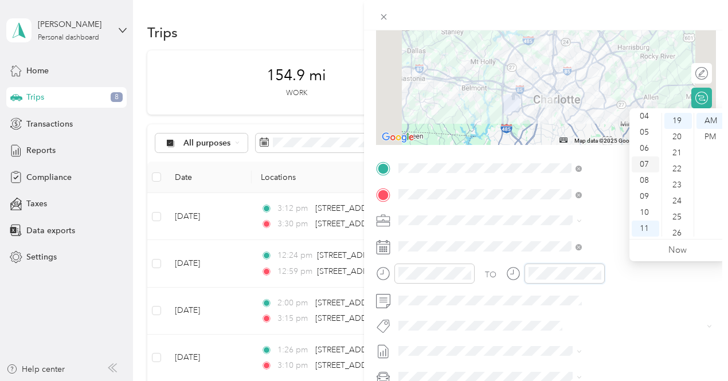
scroll to position [0, 0]
click at [642, 167] on div "03" at bounding box center [645, 169] width 28 height 16
click at [674, 183] on div "30" at bounding box center [678, 183] width 28 height 16
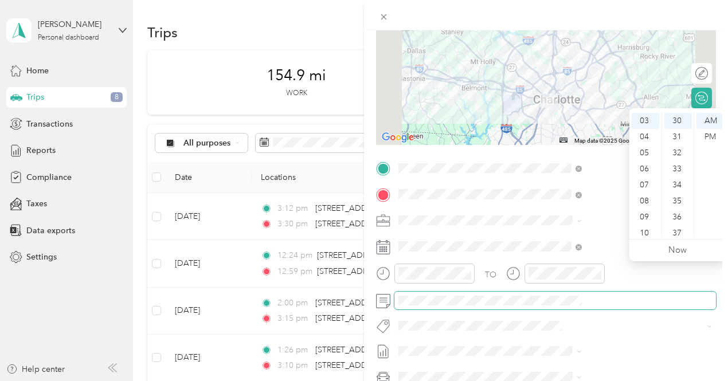
click at [630, 308] on span at bounding box center [554, 301] width 321 height 18
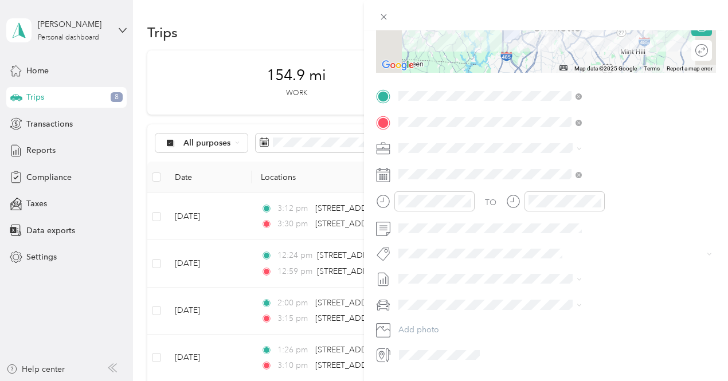
scroll to position [0, 0]
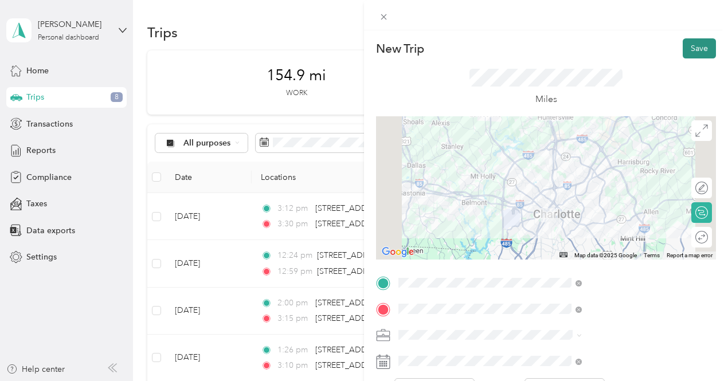
click at [690, 43] on button "Save" at bounding box center [698, 48] width 33 height 20
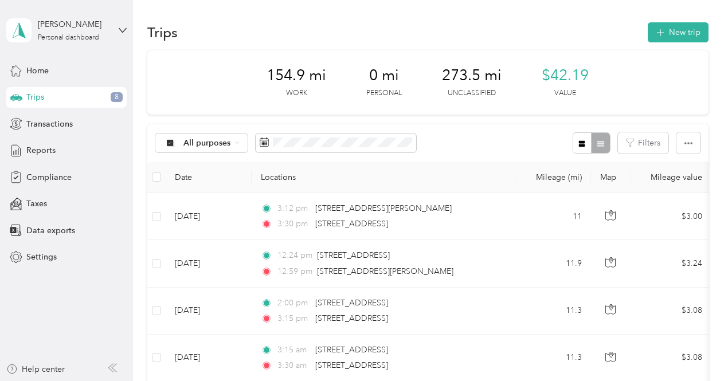
click at [442, 26] on div "Trips New trip" at bounding box center [427, 32] width 561 height 24
click at [595, 140] on div at bounding box center [590, 142] width 37 height 21
click at [595, 144] on div at bounding box center [590, 142] width 37 height 21
click at [582, 145] on icon "button" at bounding box center [582, 144] width 8 height 8
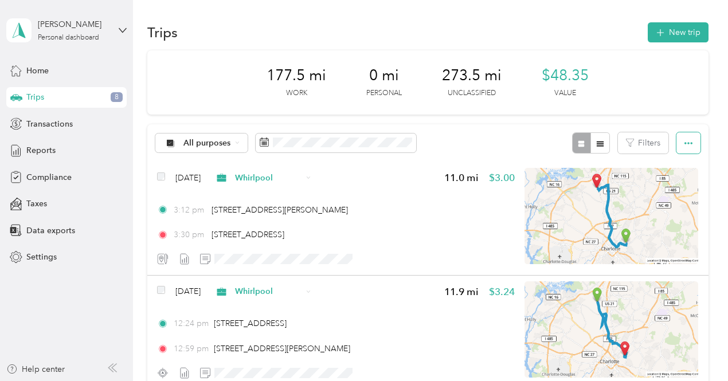
click at [691, 142] on button "button" at bounding box center [688, 142] width 24 height 21
click at [131, 29] on aside "Jeffery N. Lowery Personal dashboard Home Trips 8 Transactions Reports Complian…" at bounding box center [66, 190] width 133 height 381
click at [123, 29] on icon at bounding box center [123, 30] width 8 height 8
click at [109, 171] on div "Compliance" at bounding box center [66, 177] width 120 height 21
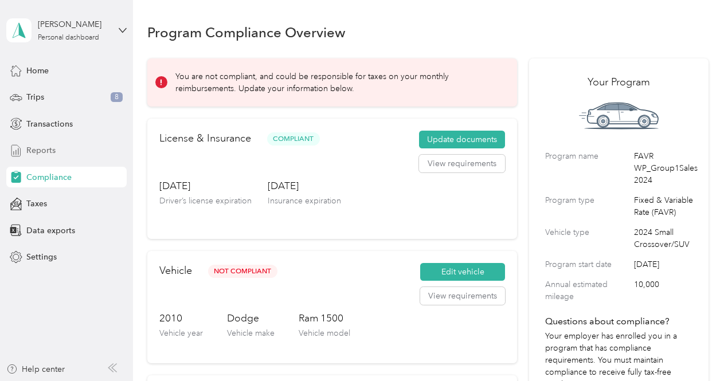
click at [41, 153] on span "Reports" at bounding box center [40, 150] width 29 height 12
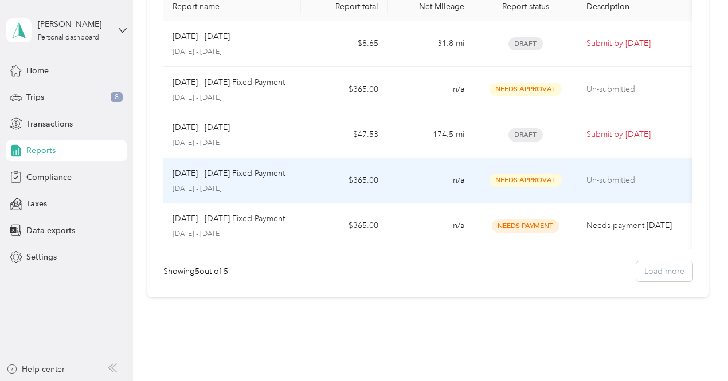
scroll to position [84, 0]
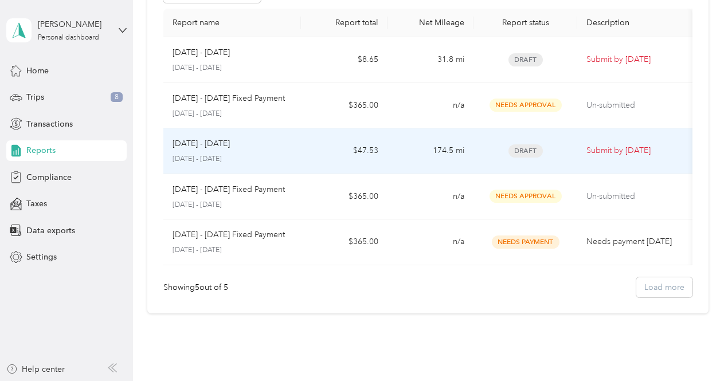
click at [525, 152] on span "Draft" at bounding box center [525, 150] width 34 height 13
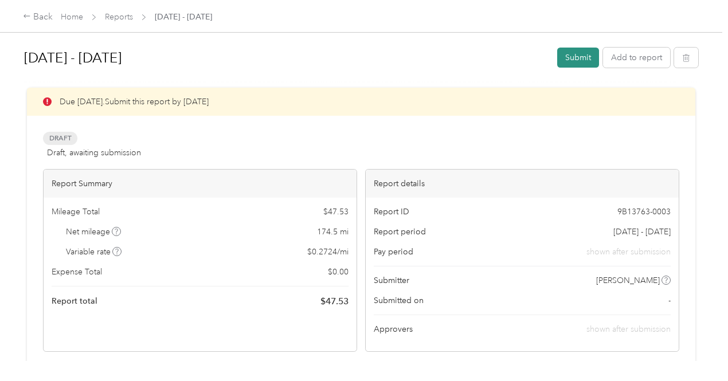
click at [577, 54] on button "Submit" at bounding box center [578, 58] width 42 height 20
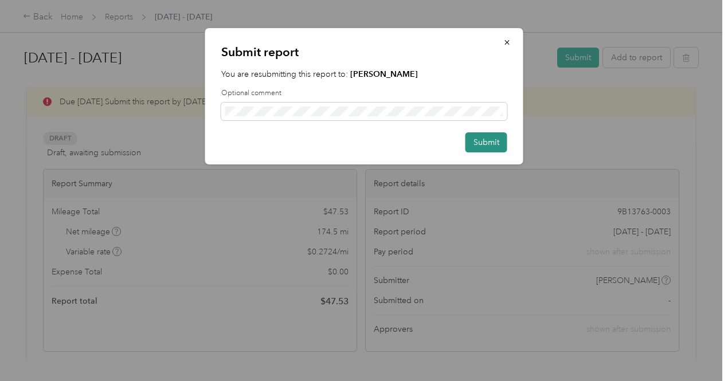
click at [489, 146] on button "Submit" at bounding box center [486, 142] width 42 height 20
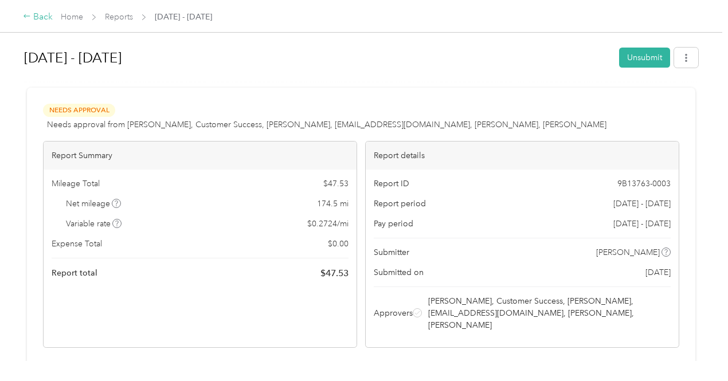
click at [26, 18] on icon at bounding box center [27, 16] width 8 height 8
